Goal: Transaction & Acquisition: Purchase product/service

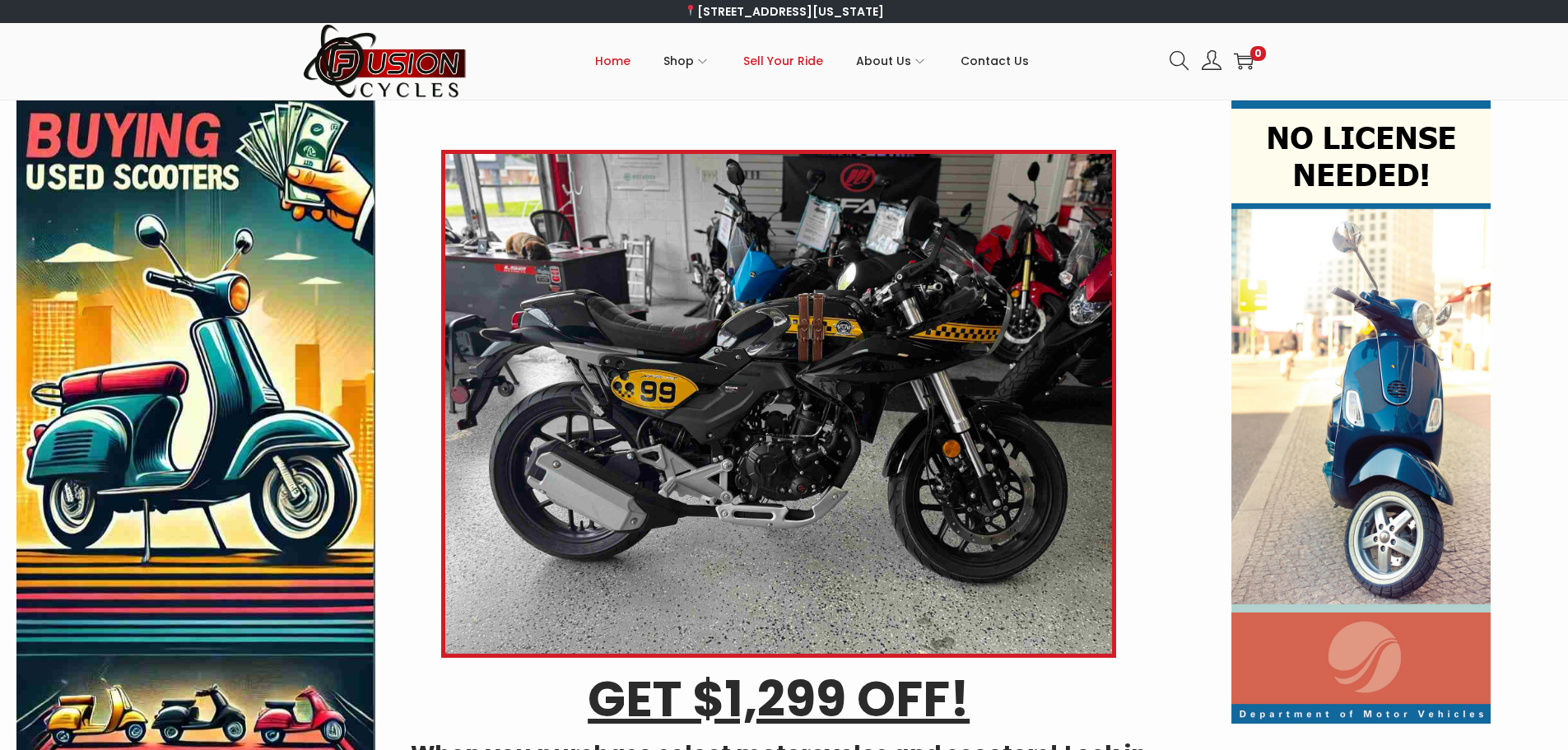
click at [790, 56] on span "Sell Your Ride" at bounding box center [783, 61] width 80 height 42
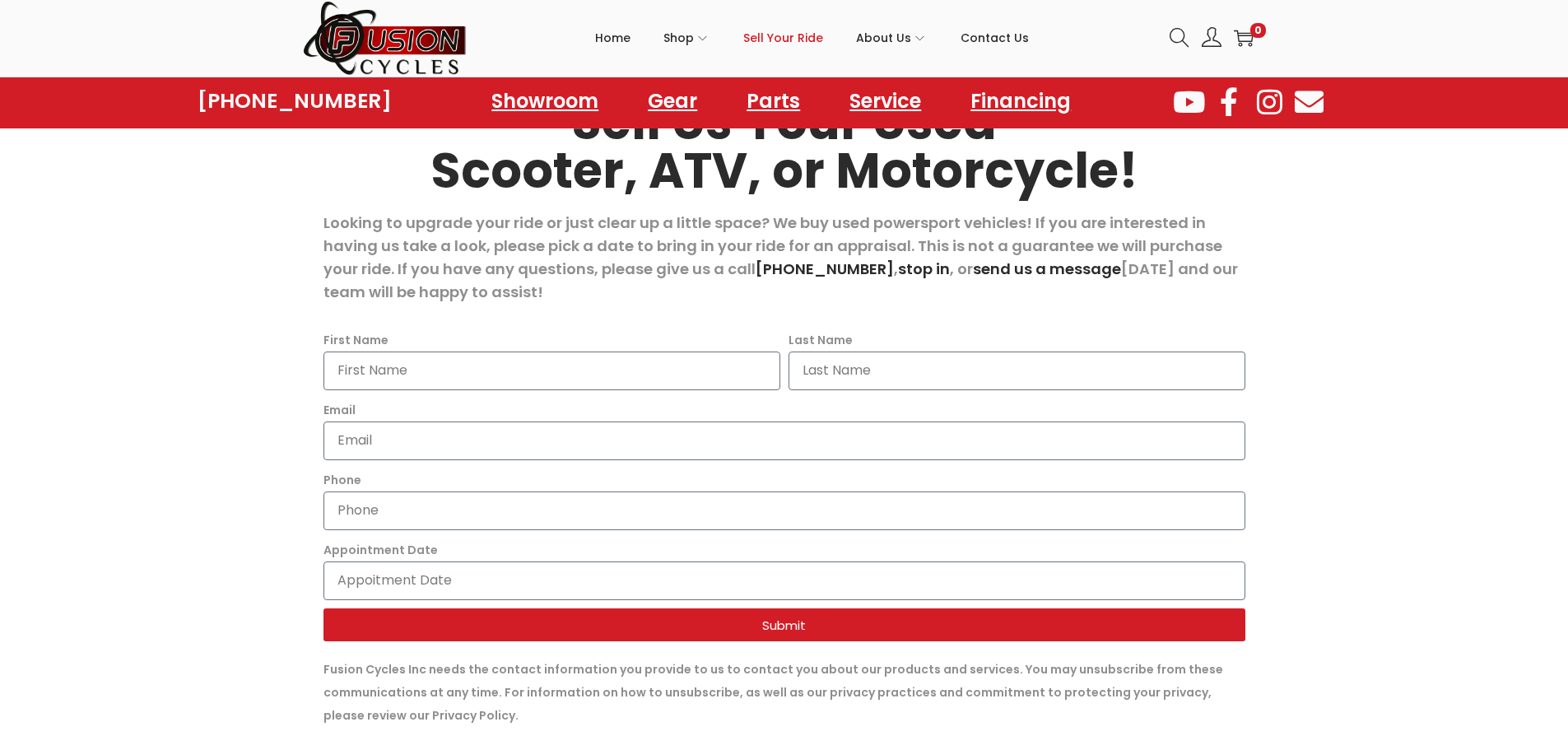
scroll to position [165, 0]
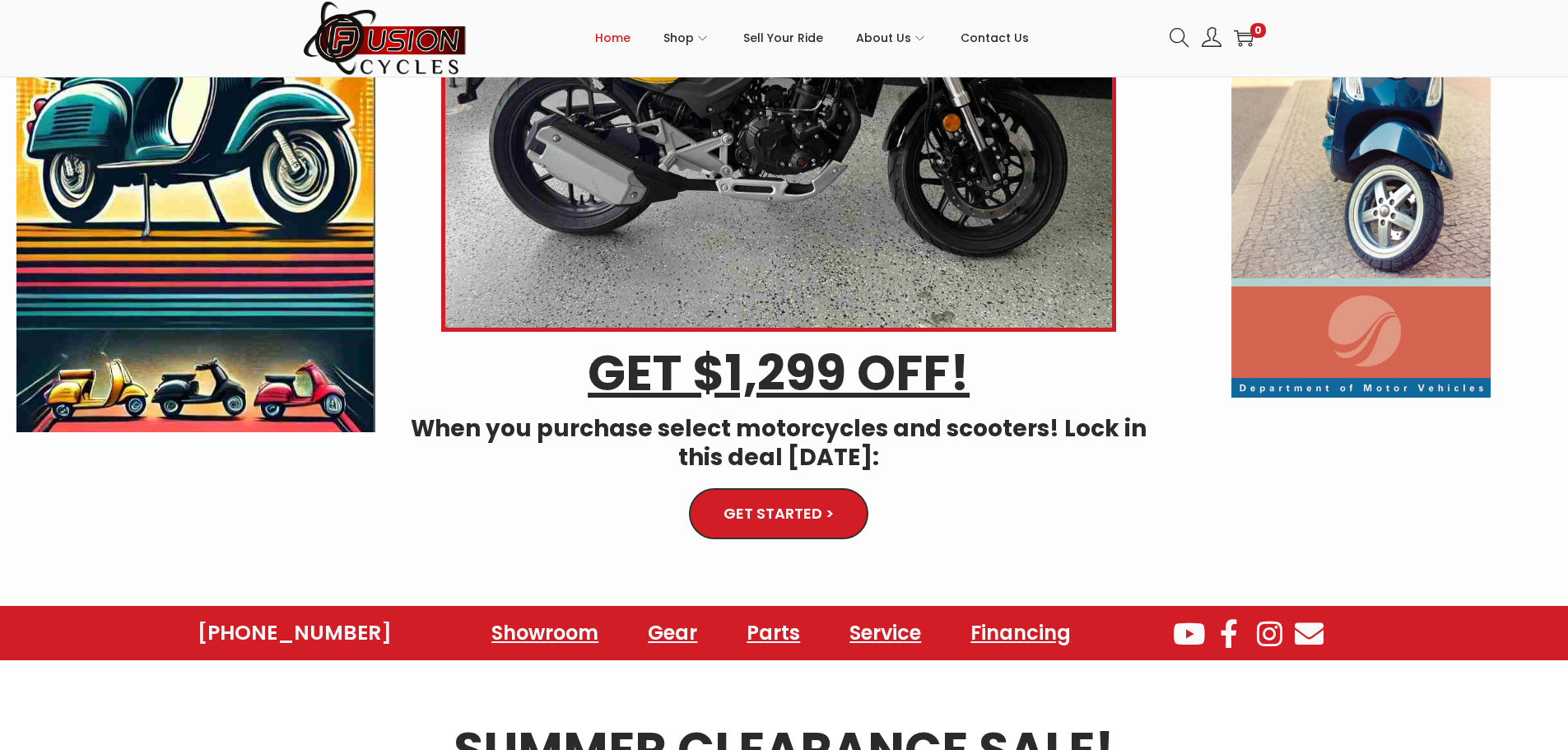
scroll to position [329, 0]
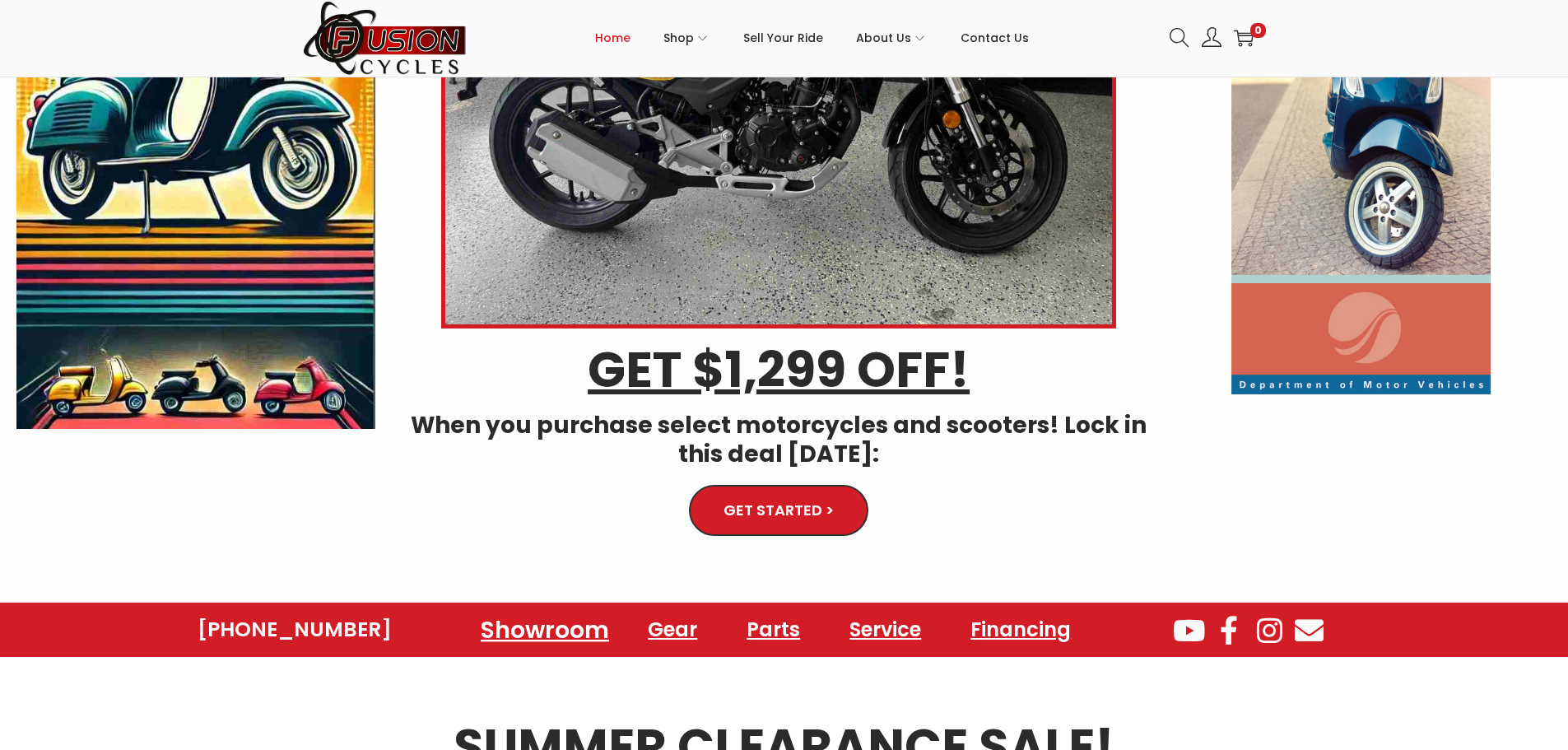
click at [572, 627] on link "Showroom" at bounding box center [545, 630] width 168 height 45
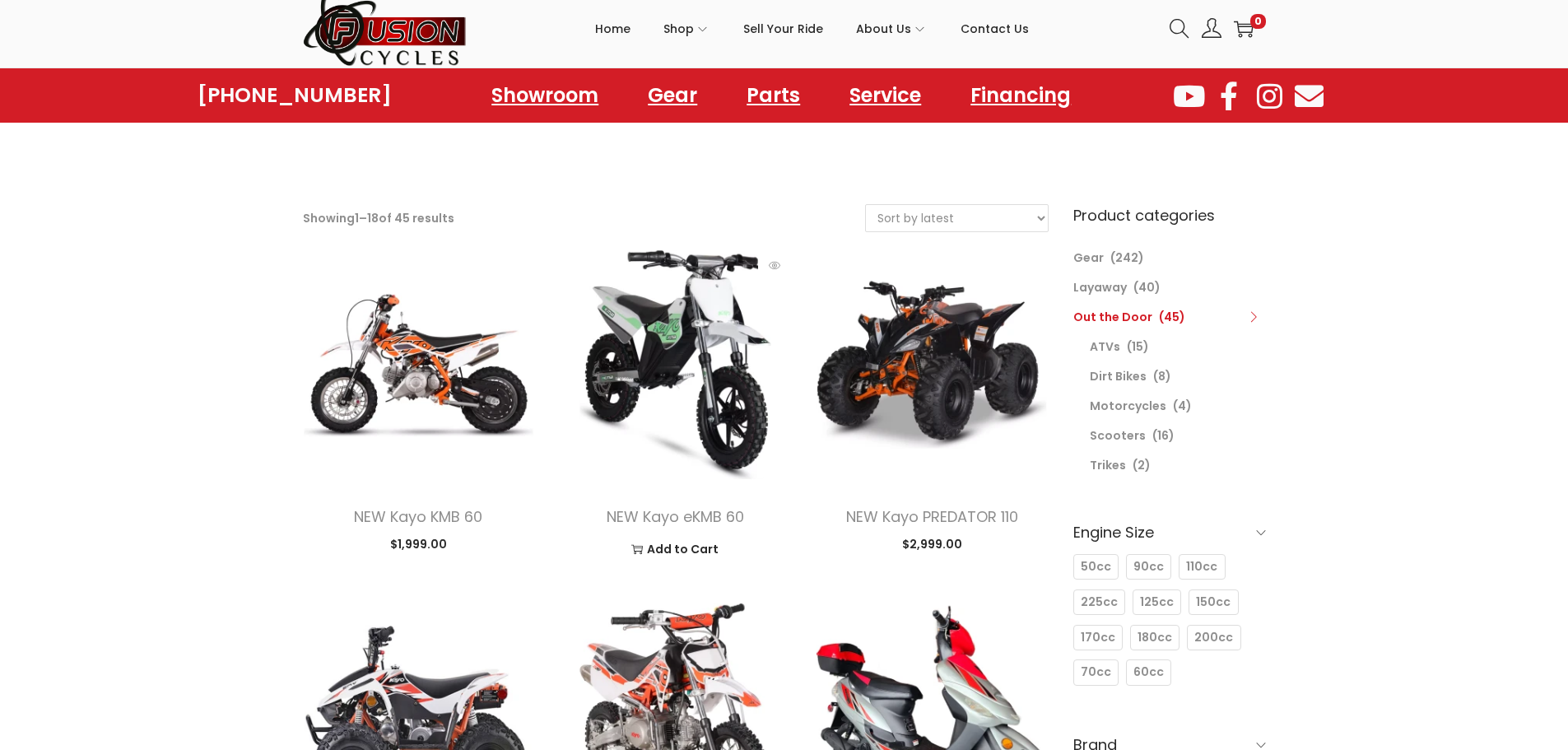
scroll to position [247, 0]
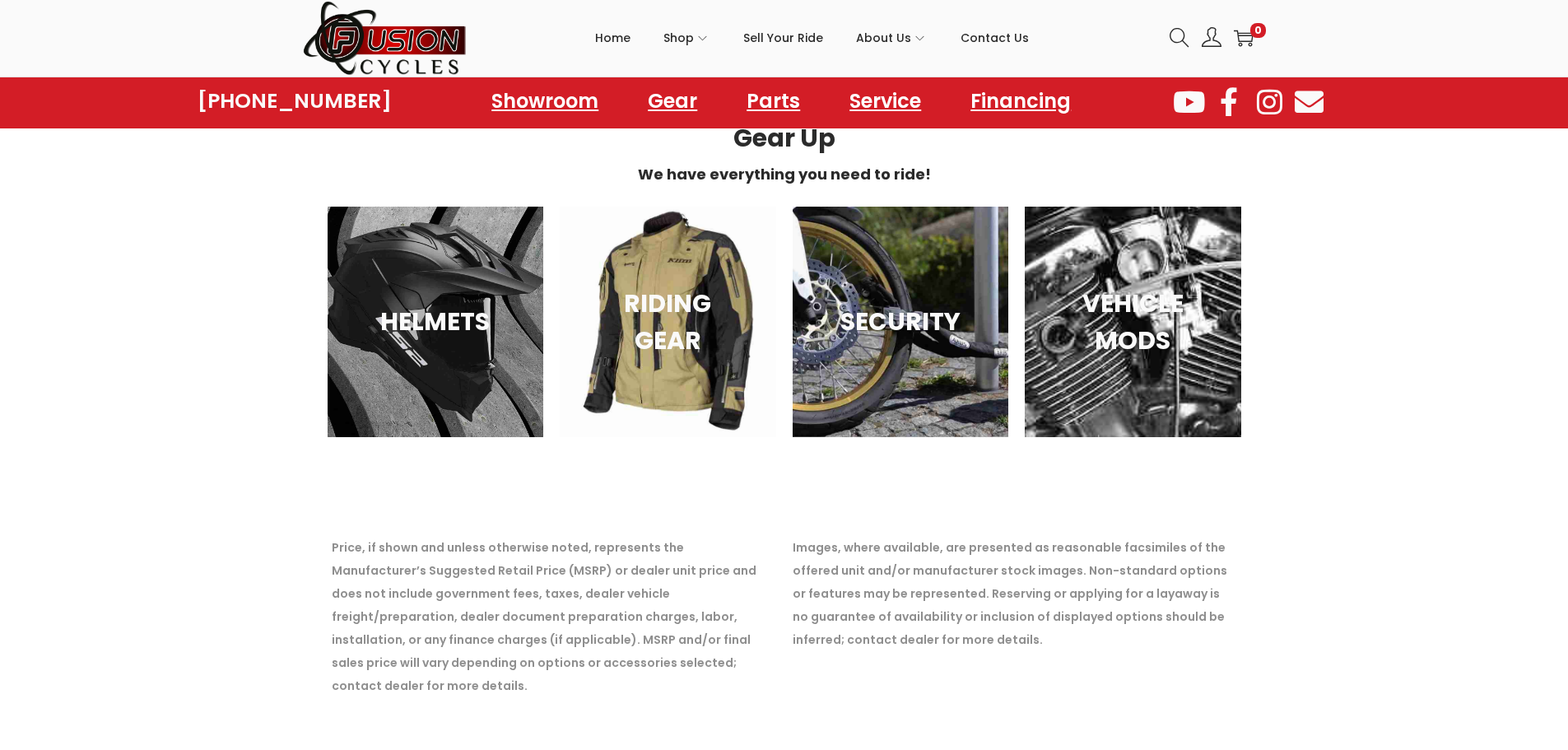
scroll to position [4540, 0]
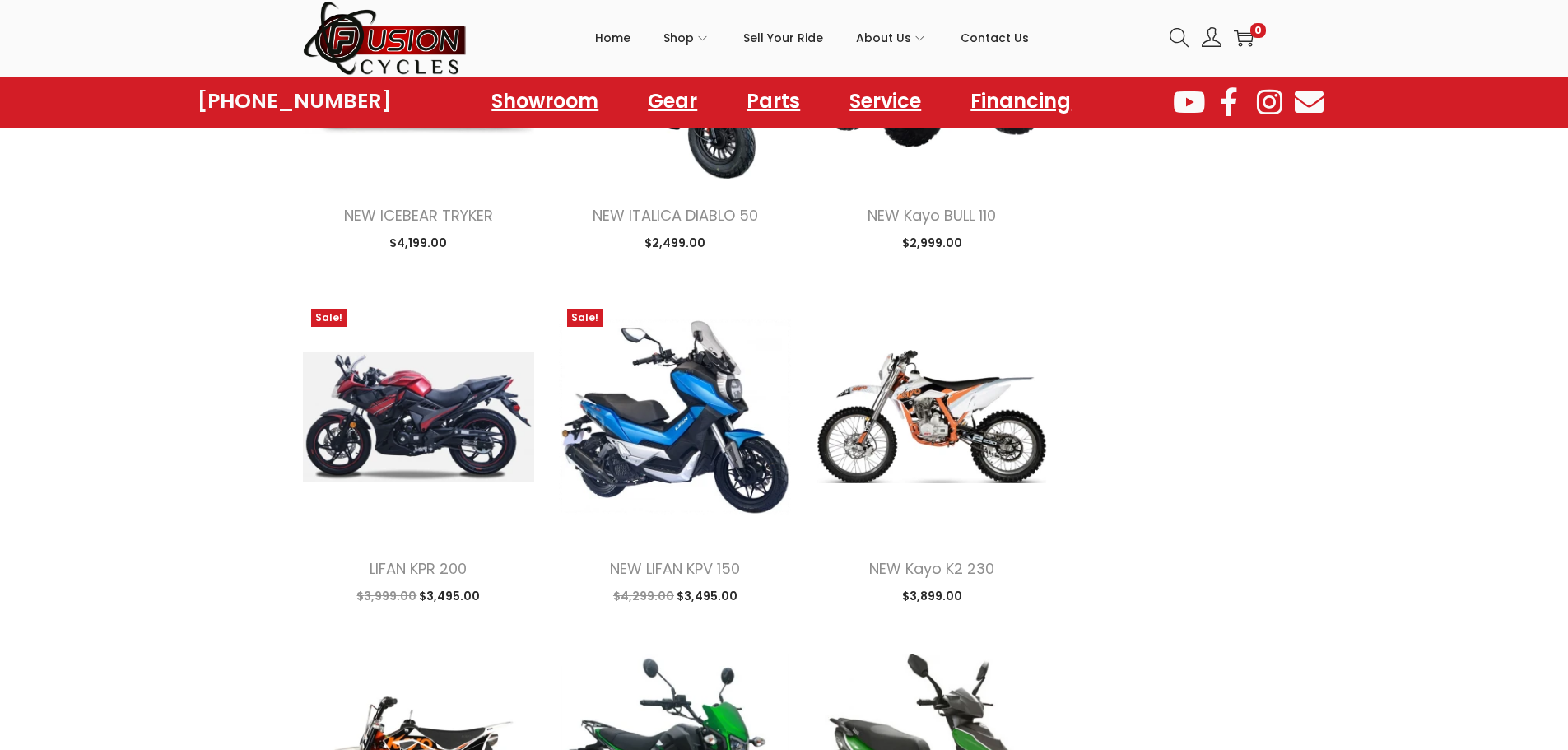
scroll to position [1247, 0]
